Goal: Task Accomplishment & Management: Use online tool/utility

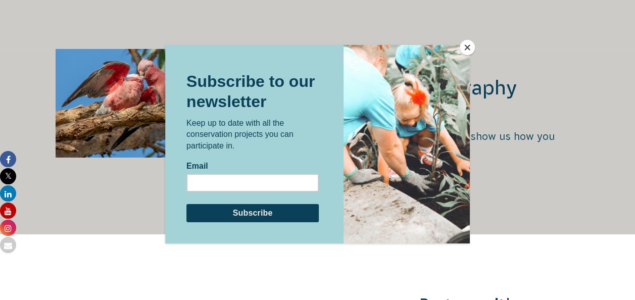
scroll to position [1917, 0]
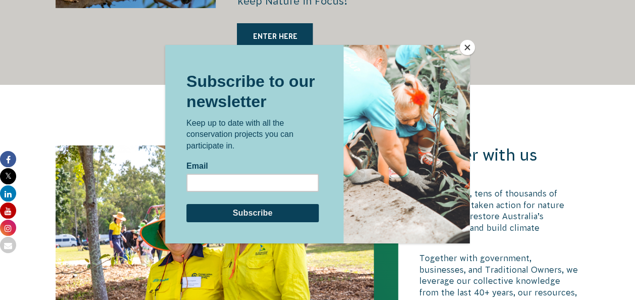
click at [471, 43] on button "Close" at bounding box center [467, 47] width 15 height 15
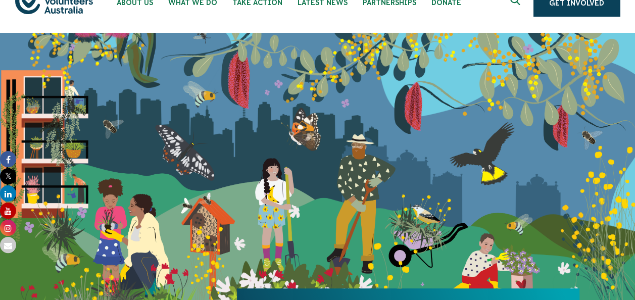
scroll to position [0, 0]
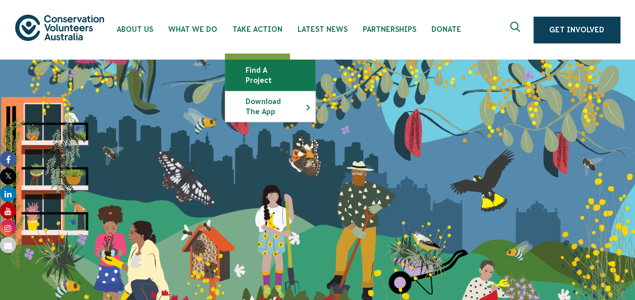
click at [266, 67] on link "Find a project" at bounding box center [270, 75] width 90 height 30
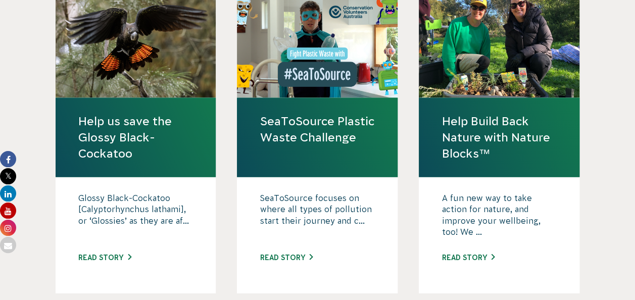
scroll to position [1126, 0]
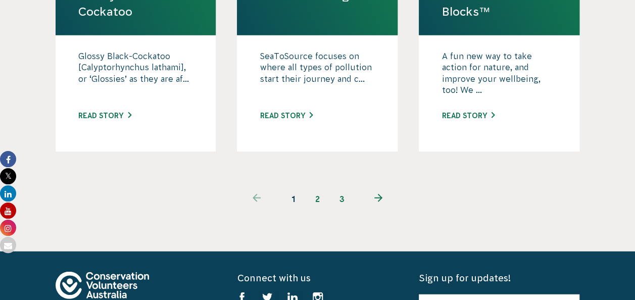
click at [319, 187] on link "2" at bounding box center [318, 199] width 24 height 24
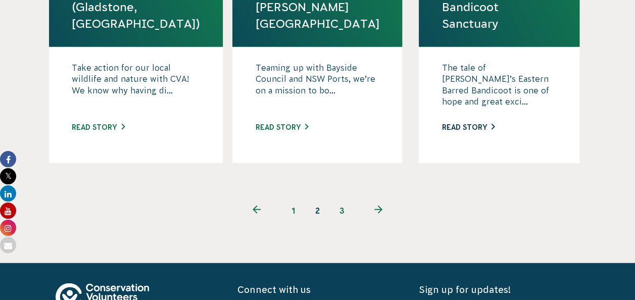
scroll to position [1175, 0]
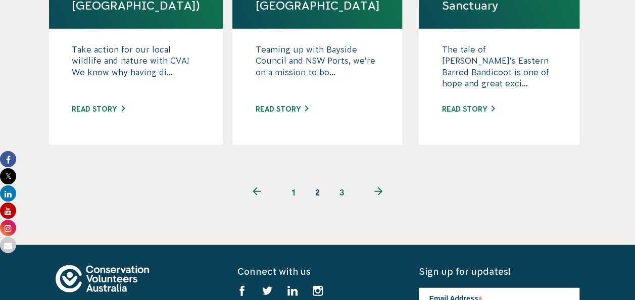
click at [339, 180] on link "3" at bounding box center [342, 192] width 24 height 24
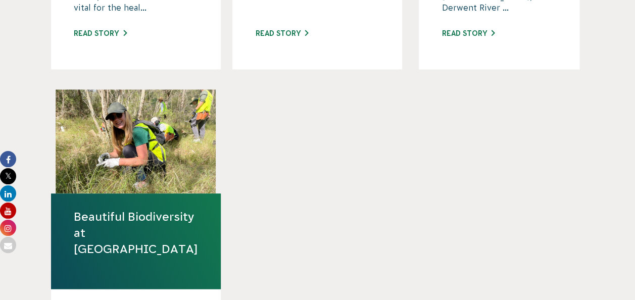
scroll to position [579, 0]
